Goal: Task Accomplishment & Management: Complete application form

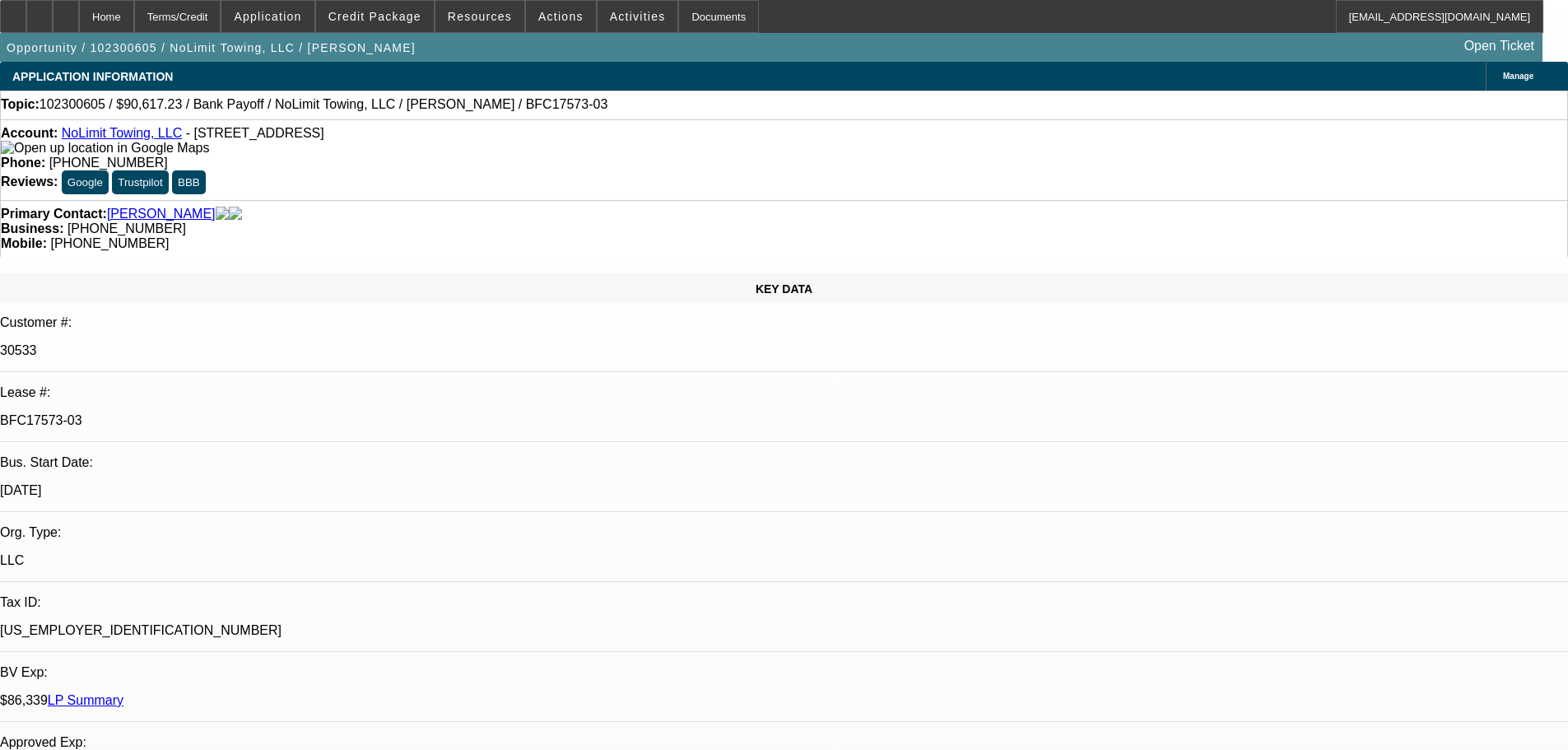
select select "0"
select select "3"
select select "0.1"
select select "4"
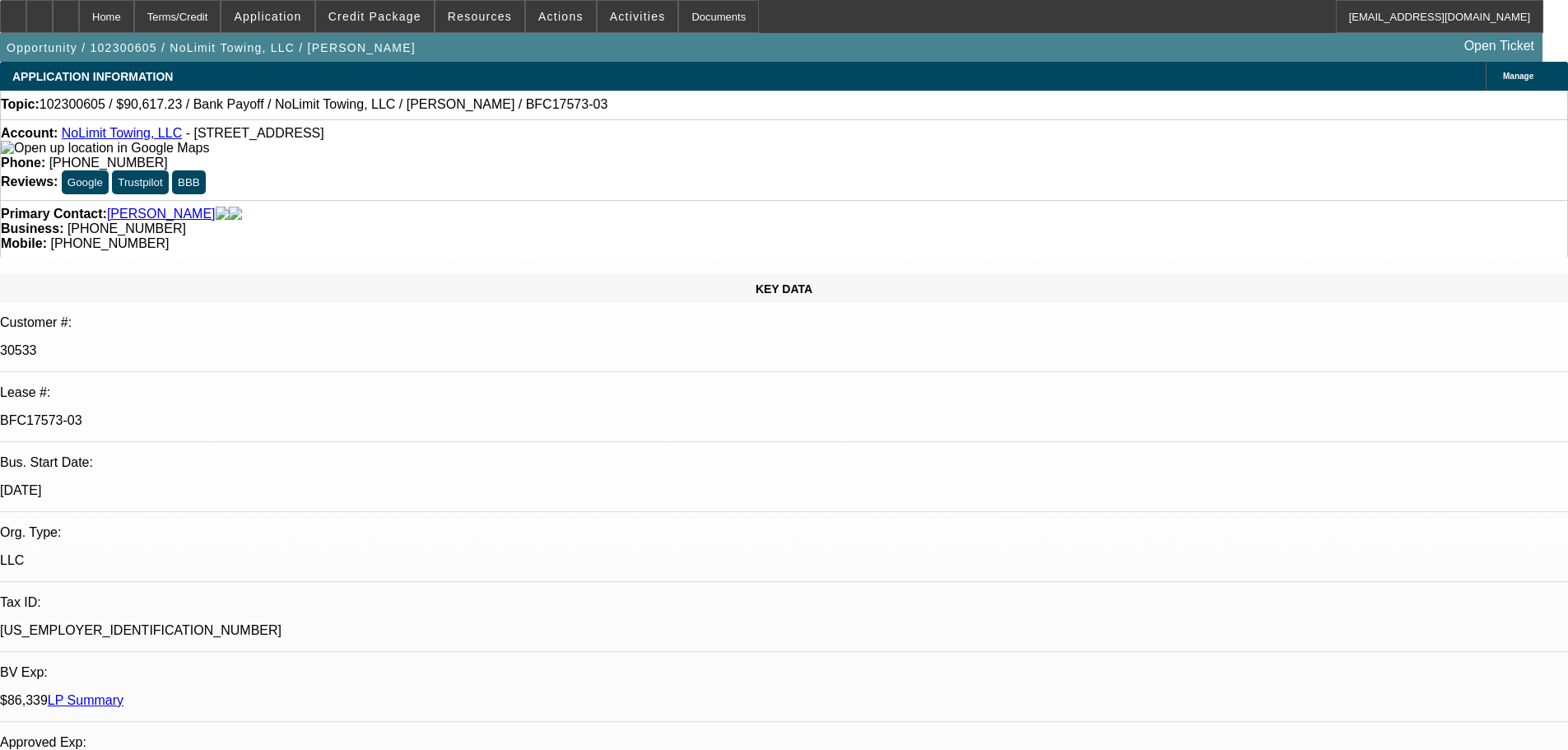
select select "0"
select select "3"
select select "0.1"
select select "4"
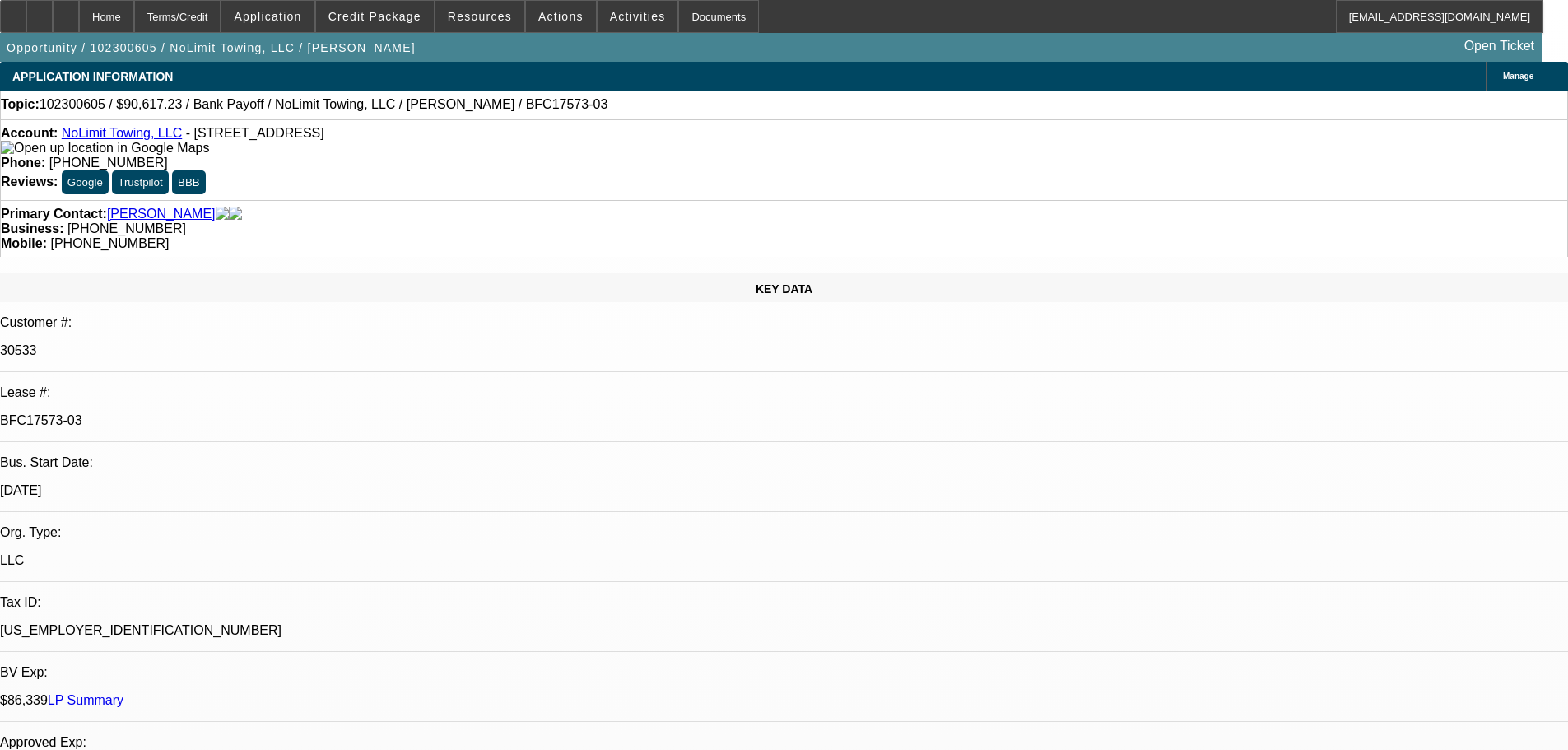
select select "0"
select select "3"
select select "0.1"
select select "4"
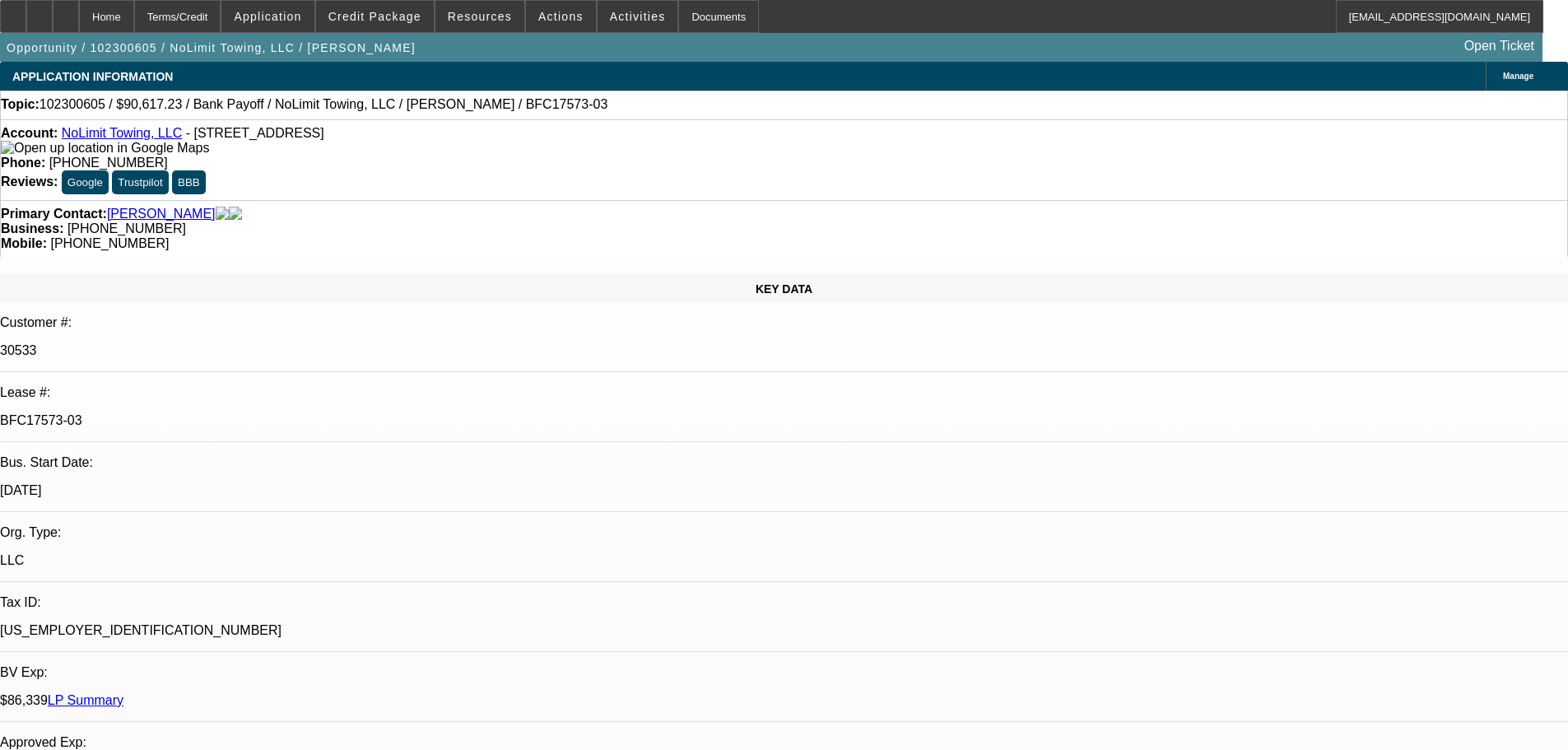
select select "0"
select select "3"
select select "0.1"
select select "4"
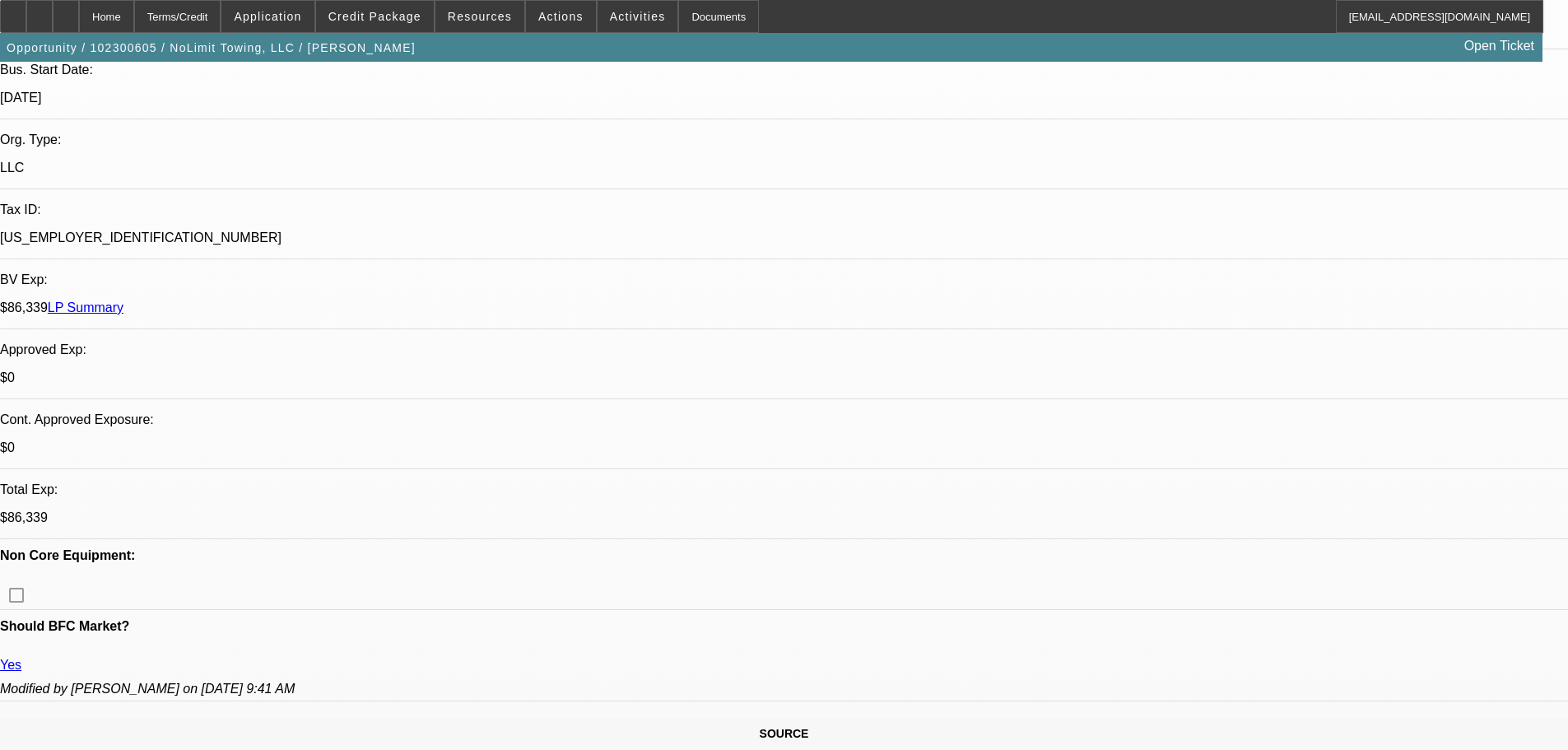
scroll to position [576, 0]
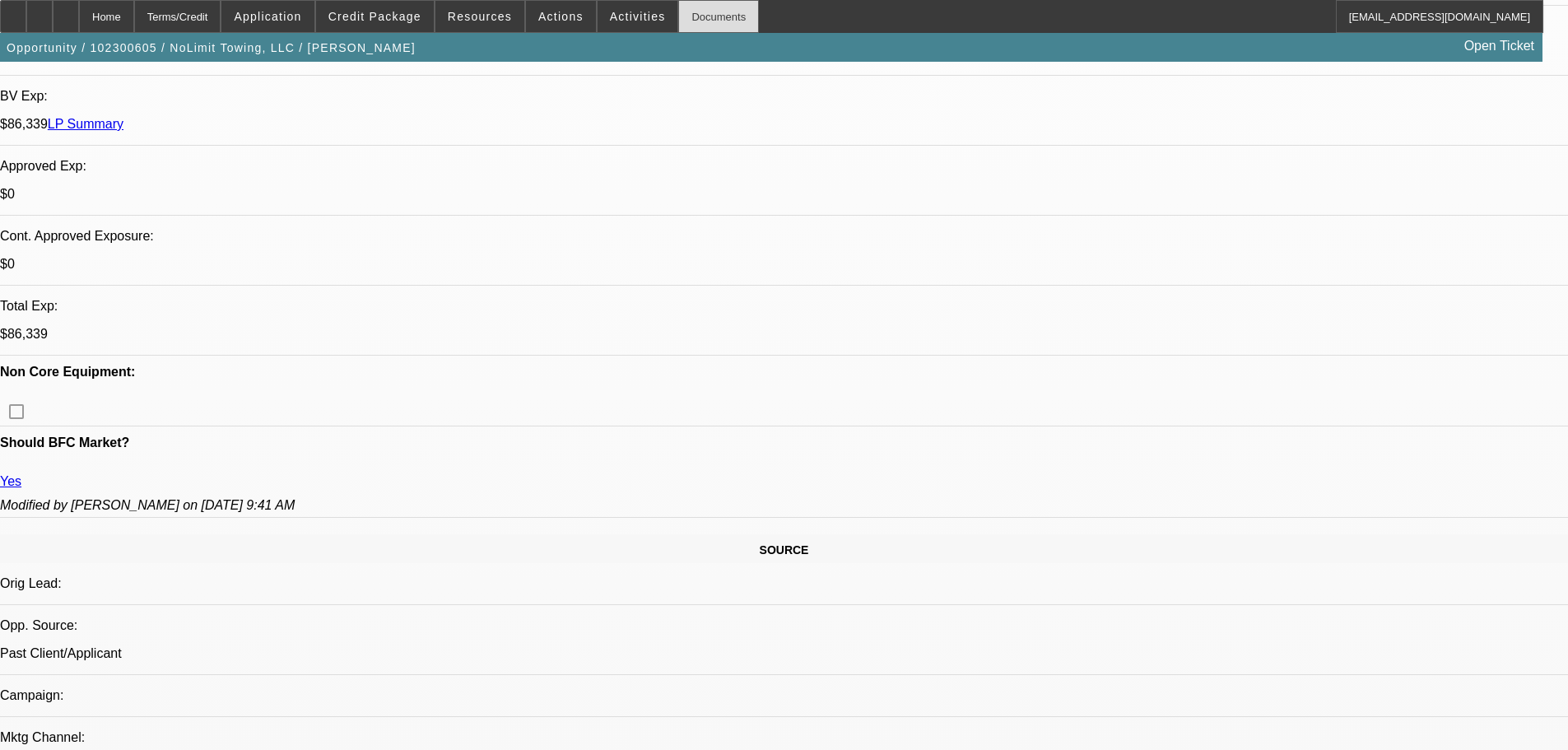
click at [708, 7] on div "Documents" at bounding box center [718, 17] width 80 height 33
click at [678, 24] on div "Documents" at bounding box center [718, 17] width 80 height 33
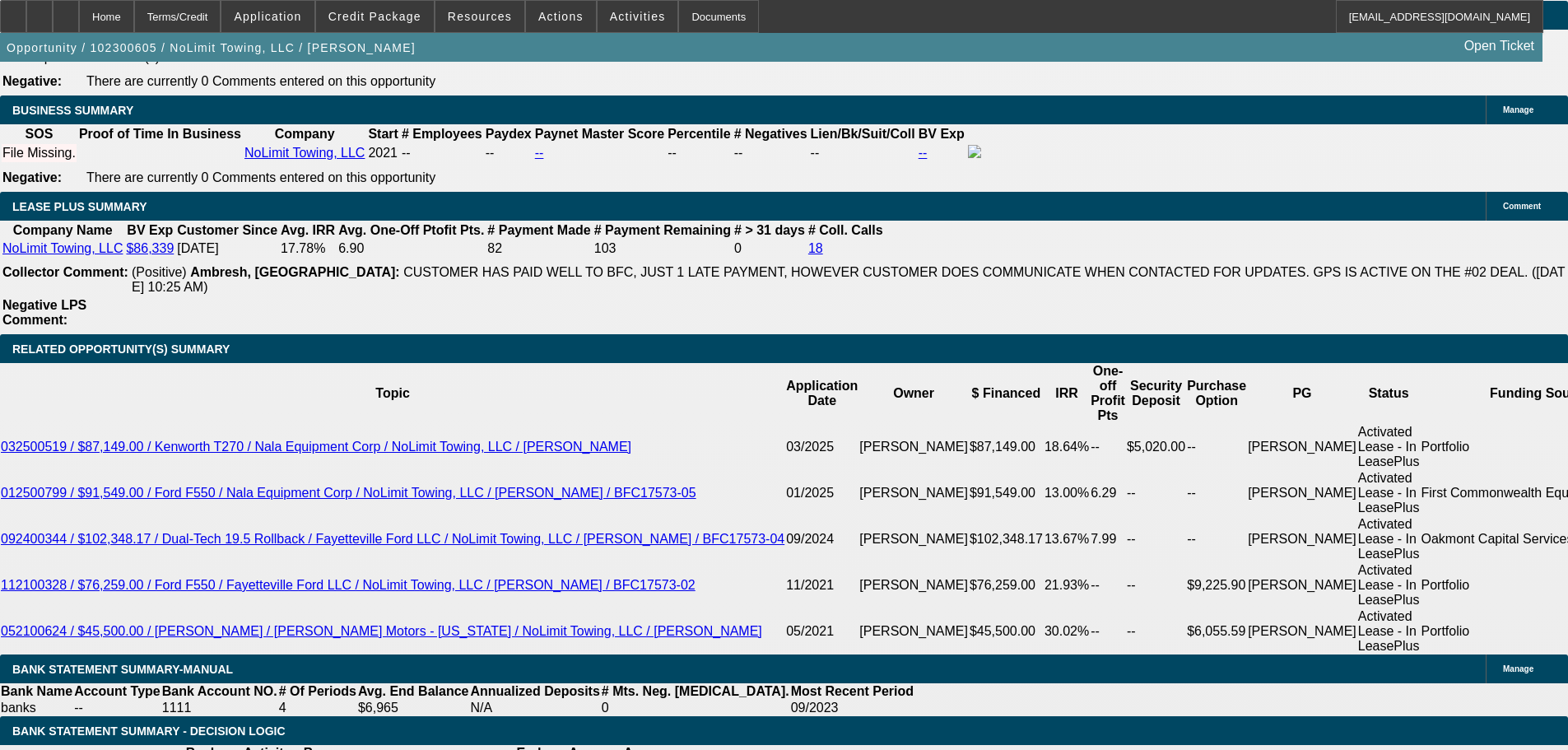
scroll to position [3045, 0]
